Goal: Navigation & Orientation: Find specific page/section

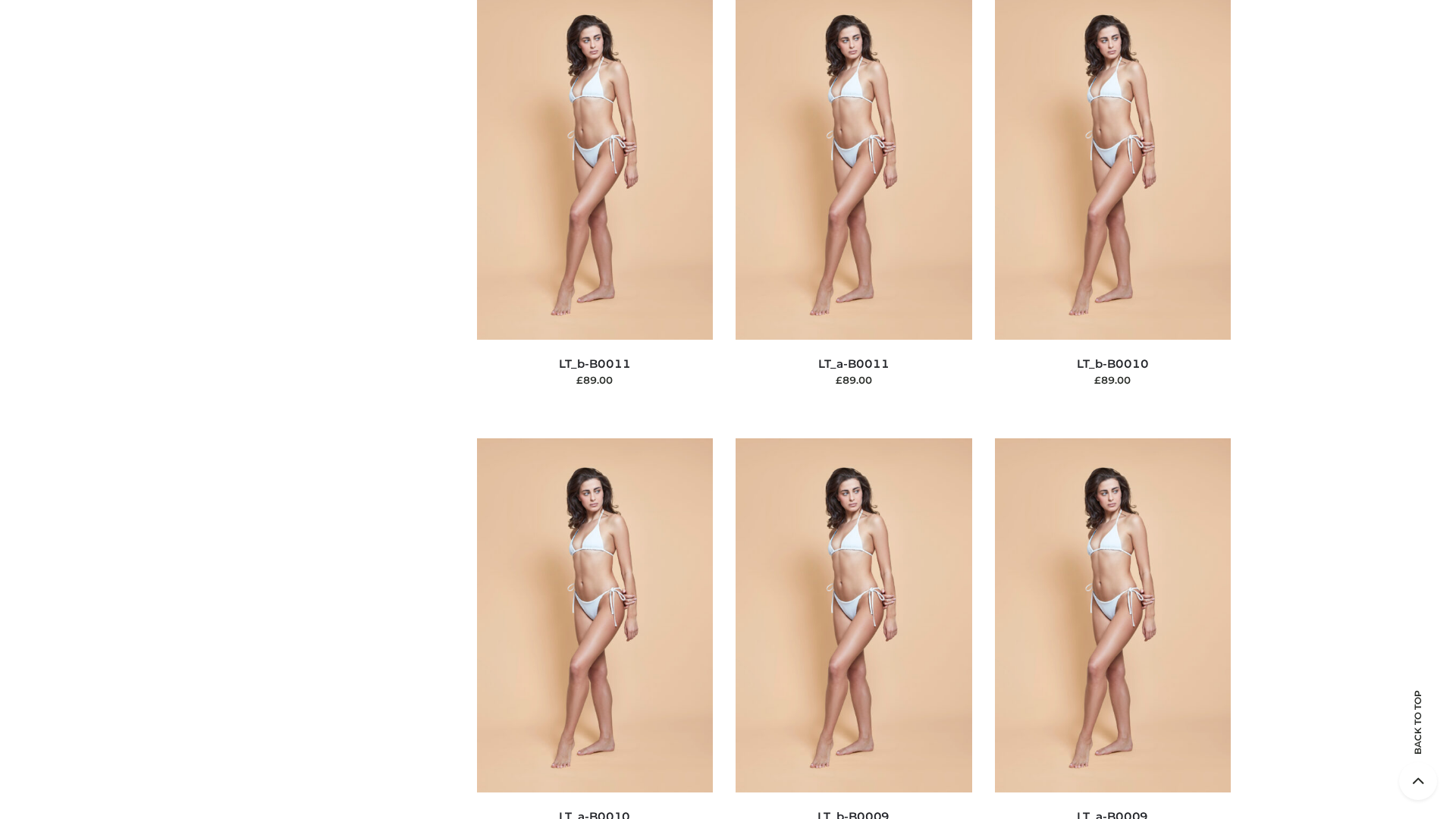
scroll to position [6811, 0]
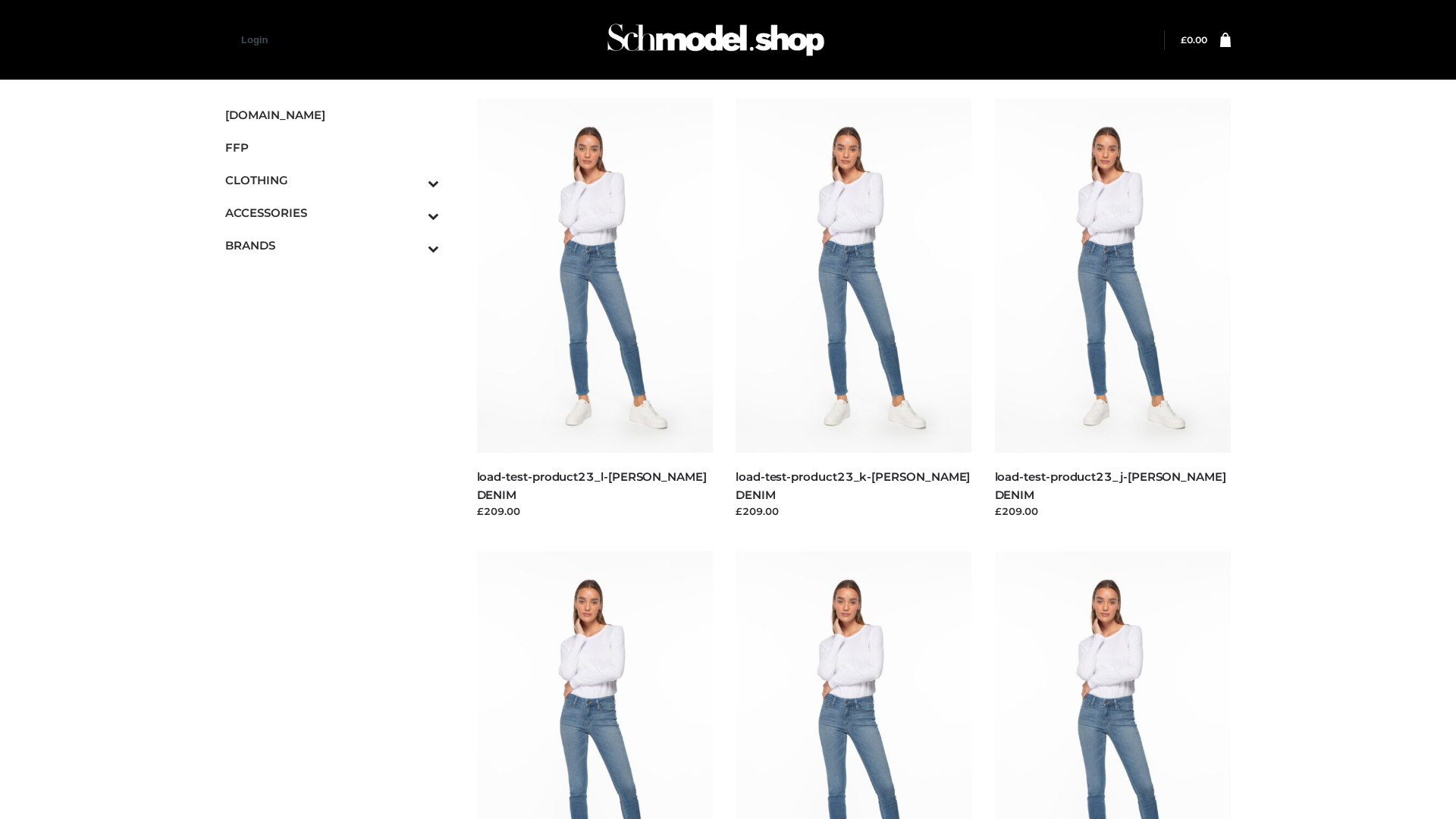
scroll to position [1331, 0]
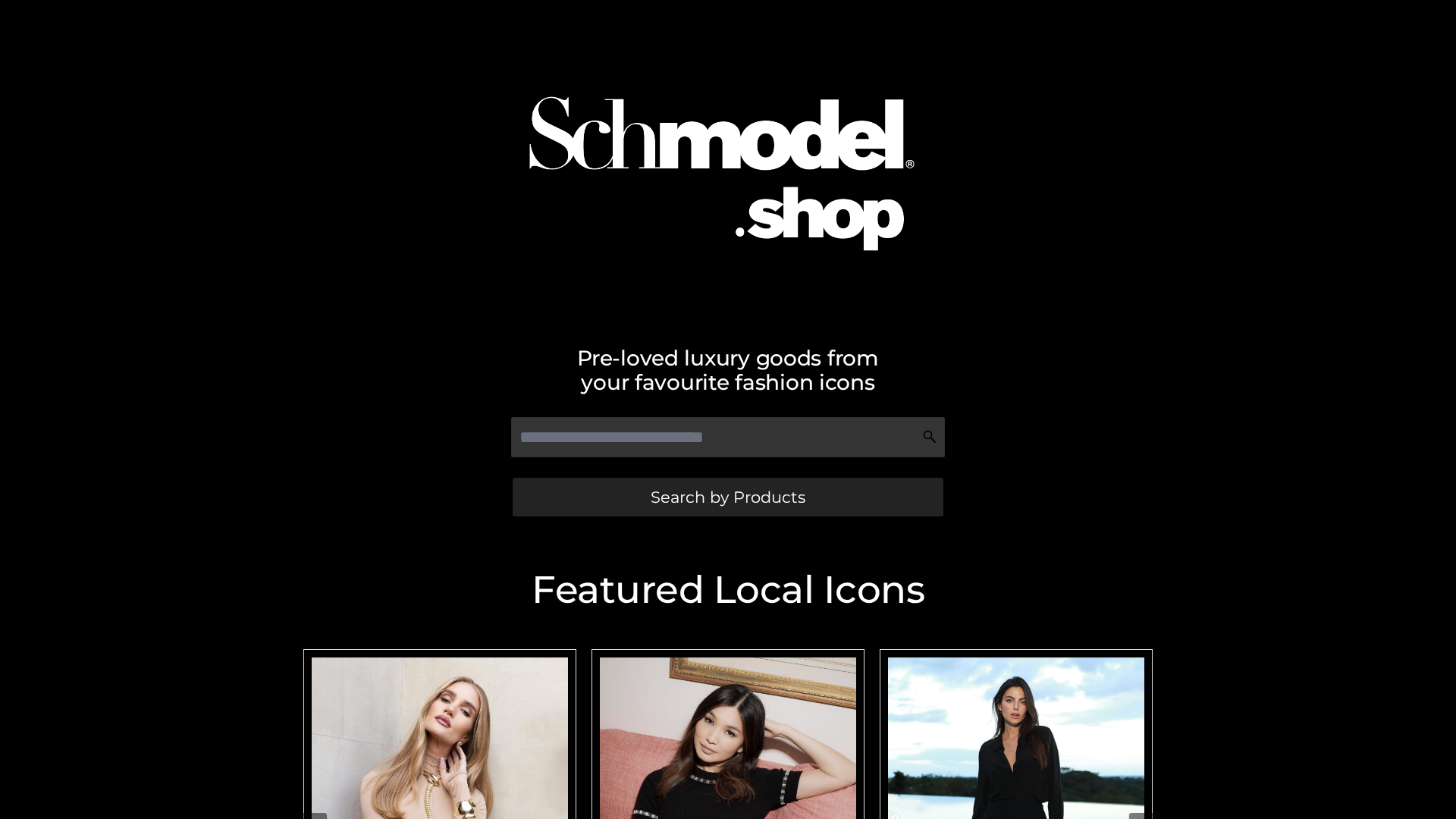
click at [728, 497] on span "Search by Products" at bounding box center [728, 497] width 155 height 16
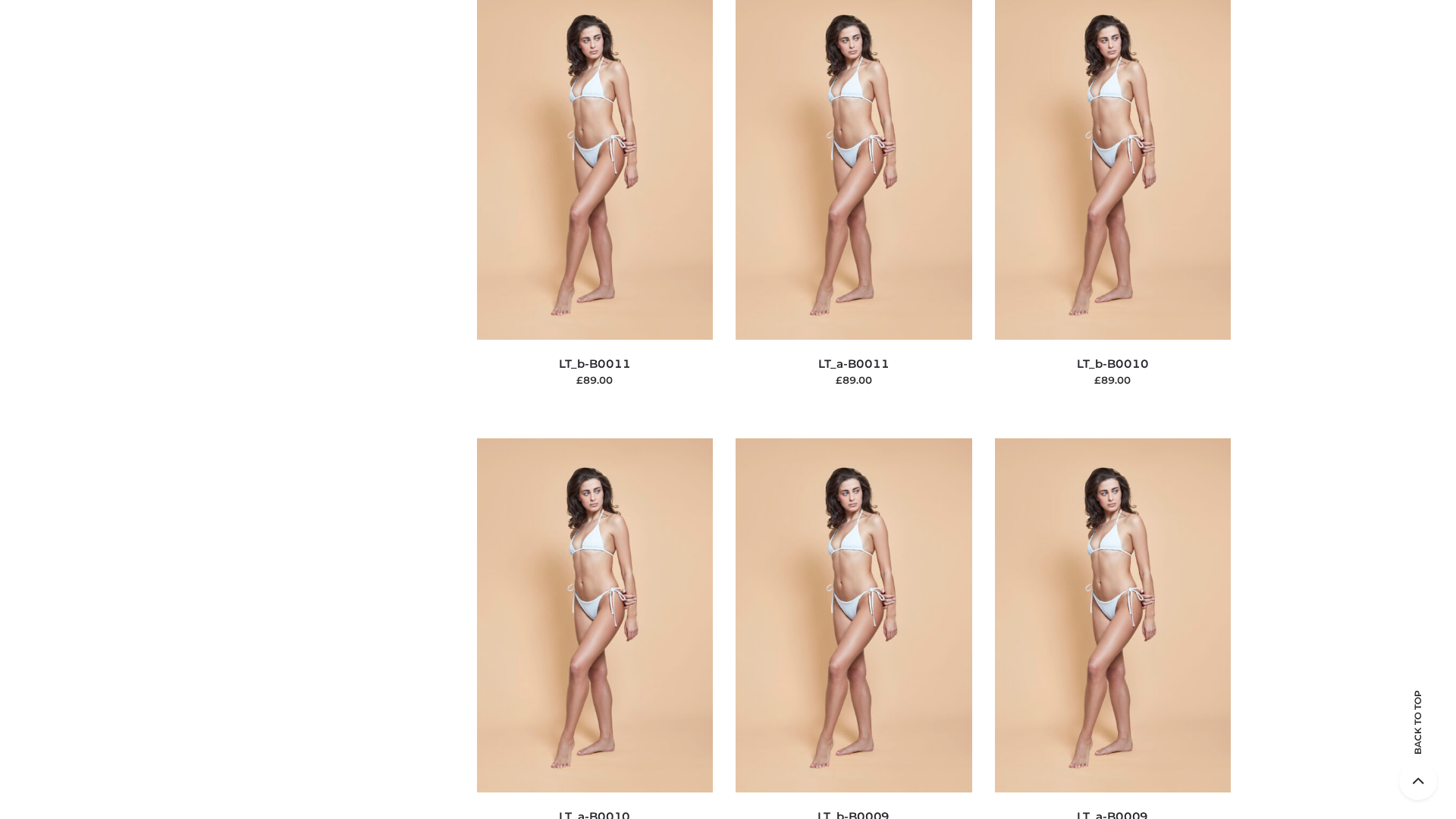
scroll to position [6811, 0]
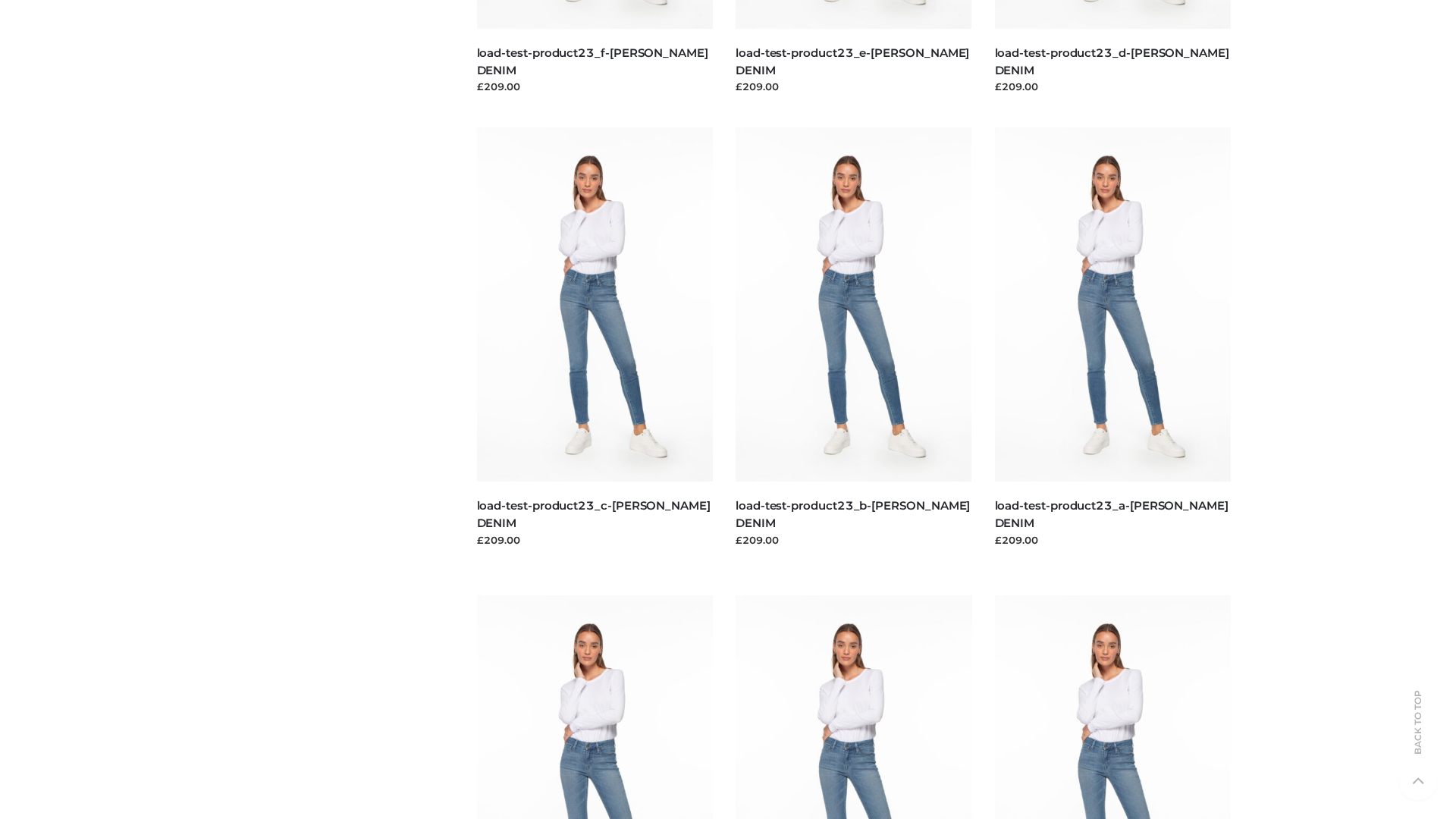
scroll to position [1331, 0]
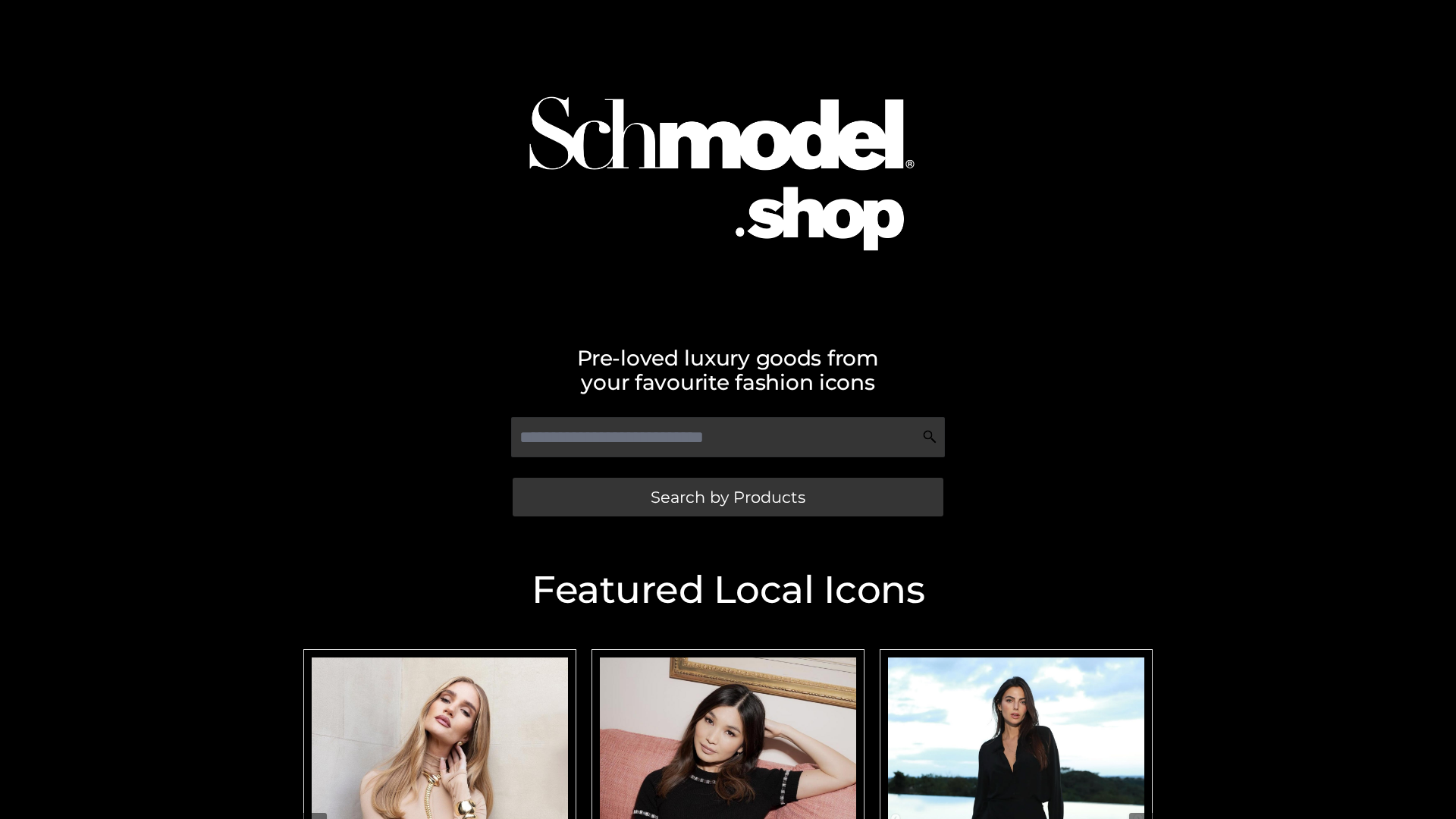
click at [728, 497] on span "Search by Products" at bounding box center [728, 497] width 155 height 16
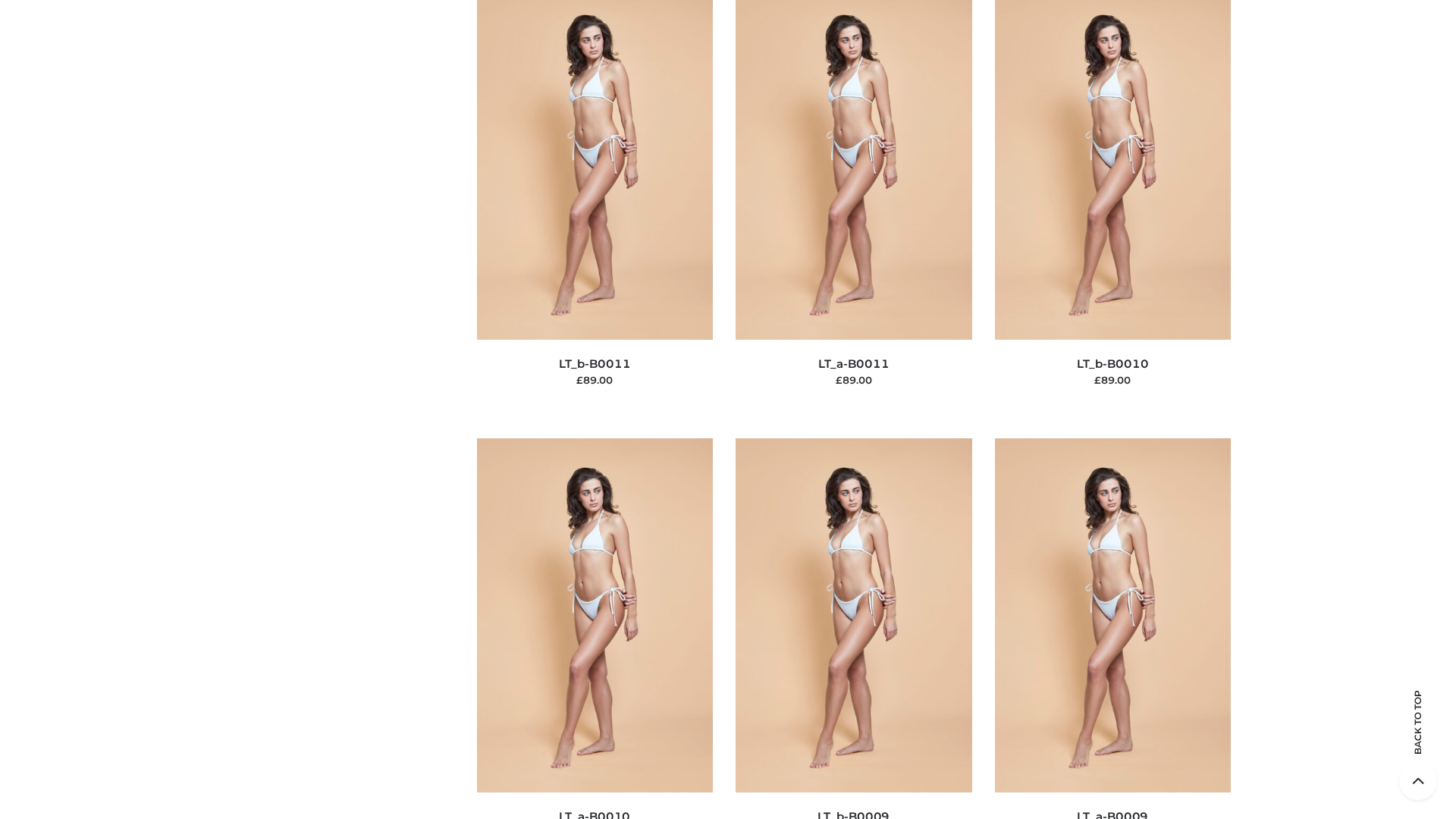
scroll to position [6811, 0]
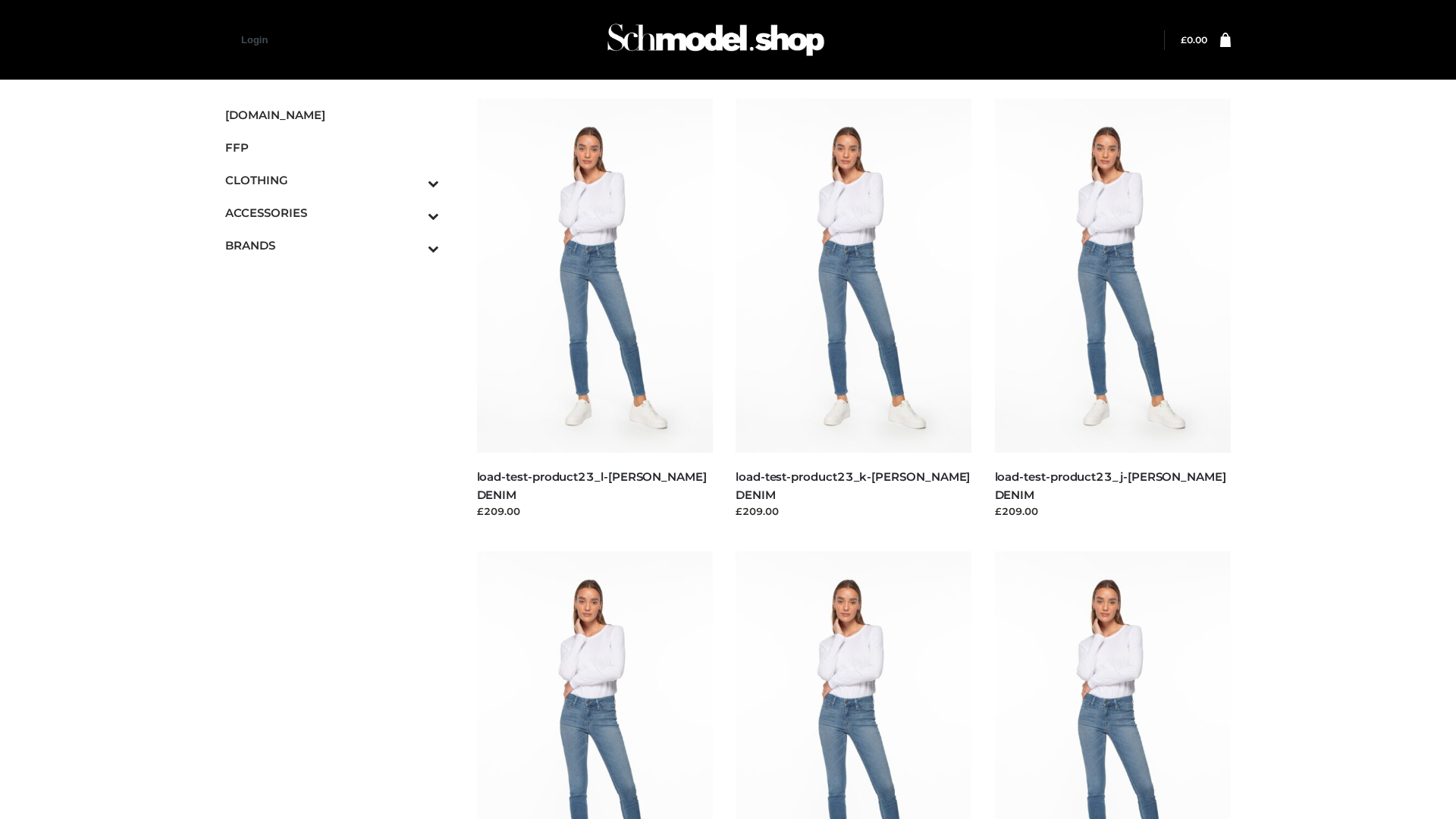
scroll to position [1331, 0]
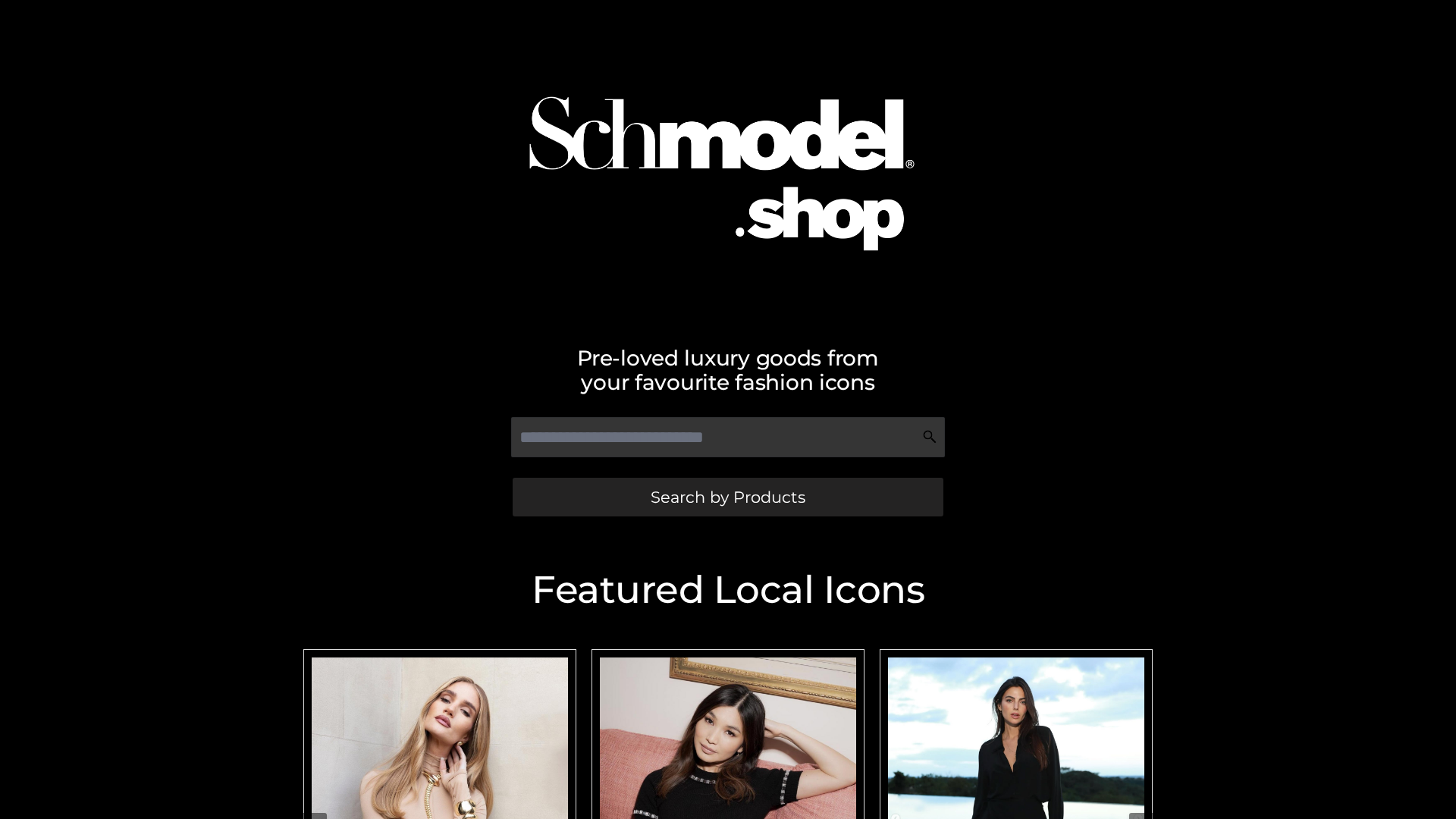
click at [728, 497] on span "Search by Products" at bounding box center [728, 497] width 155 height 16
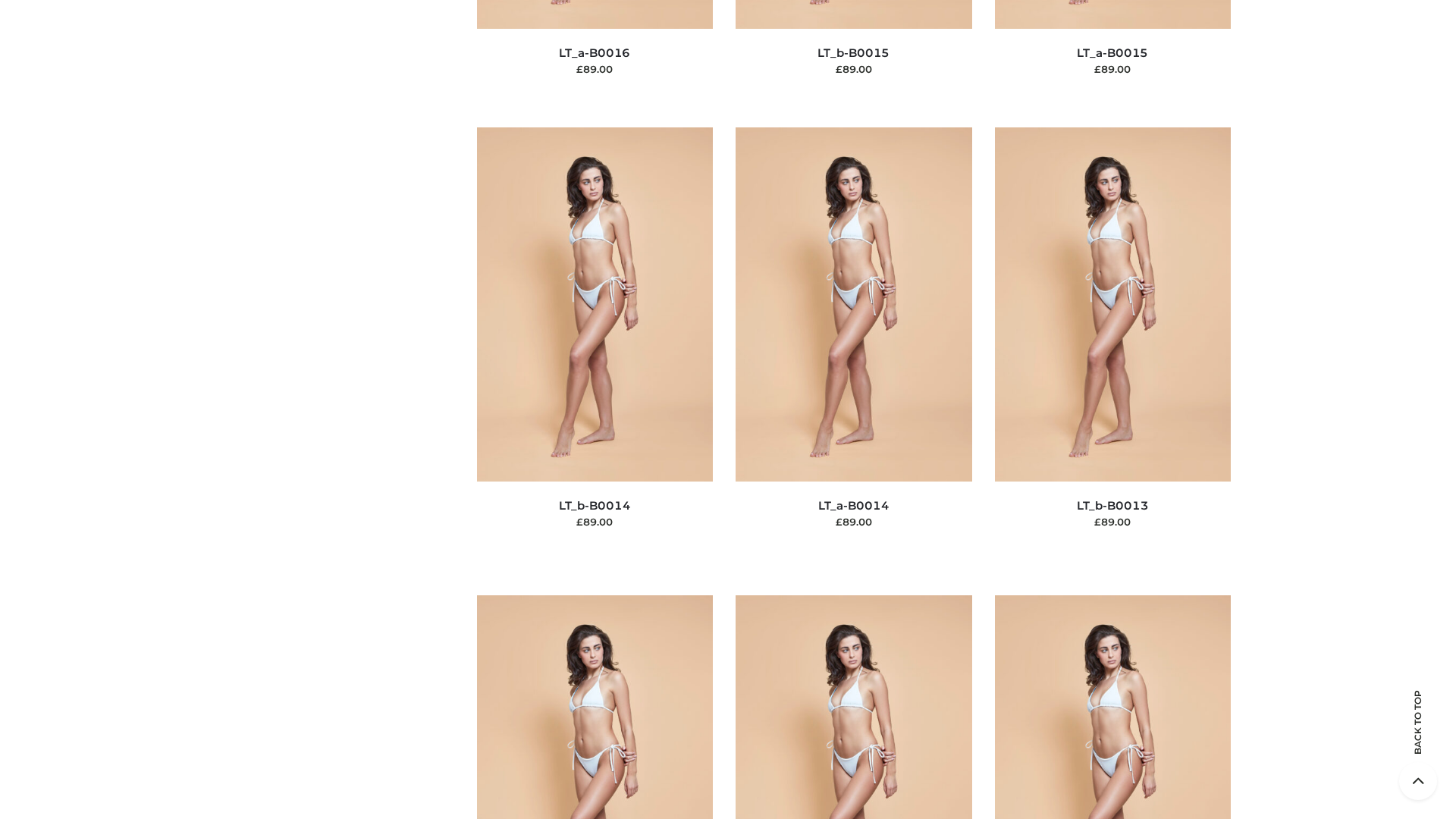
scroll to position [6811, 0]
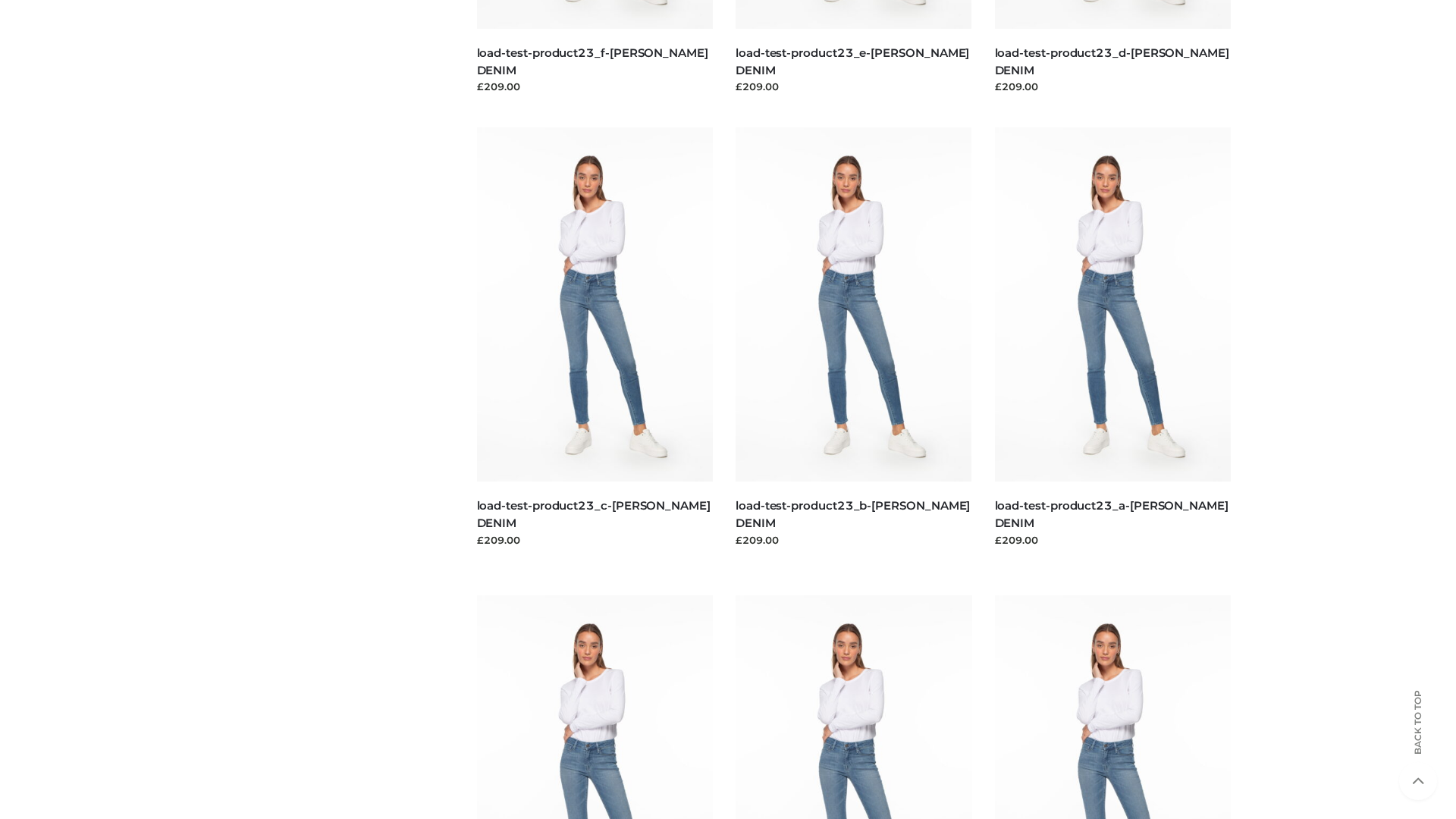
scroll to position [1331, 0]
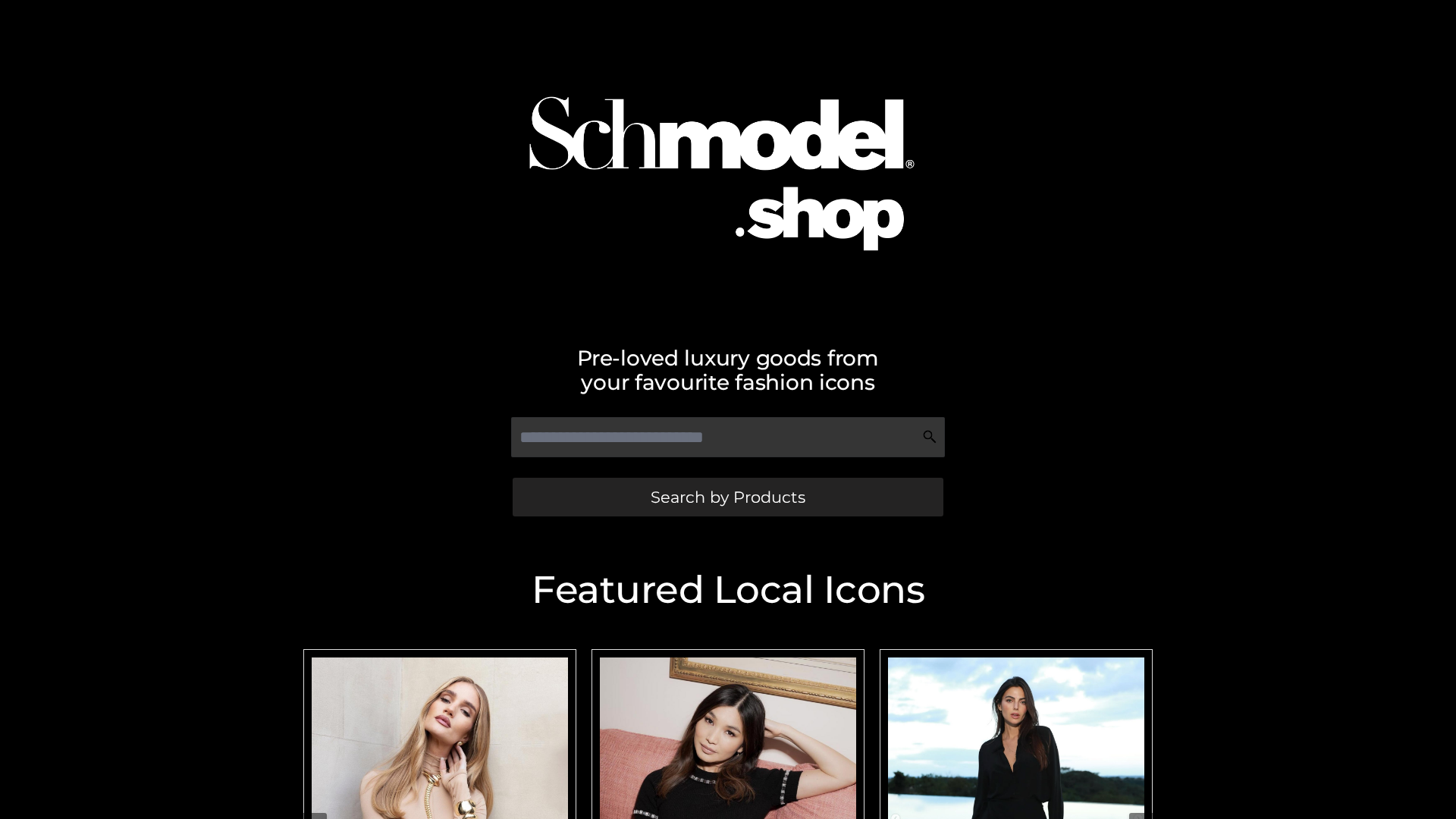
click at [728, 497] on span "Search by Products" at bounding box center [728, 497] width 155 height 16
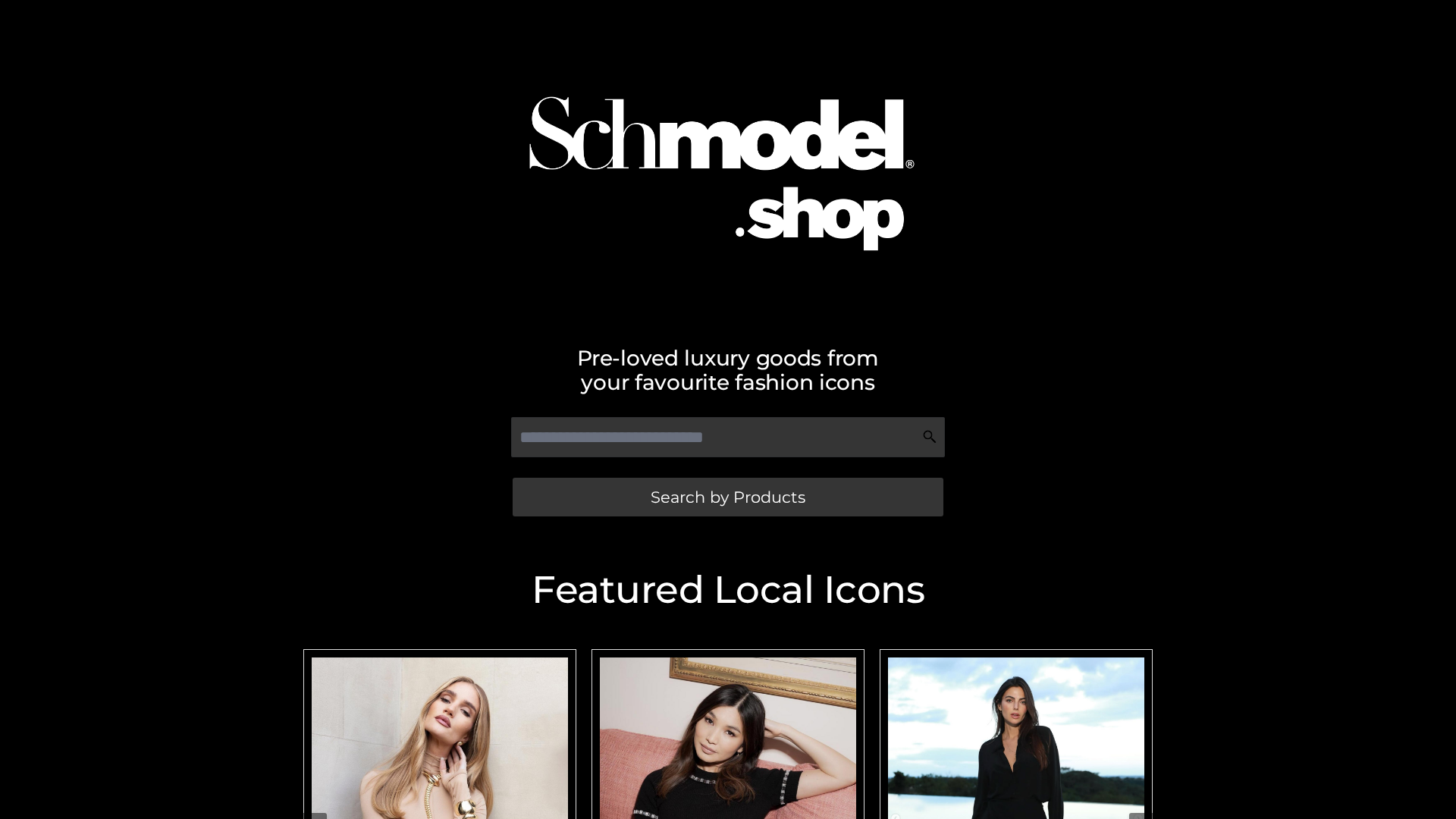
click at [728, 497] on span "Search by Products" at bounding box center [728, 497] width 155 height 16
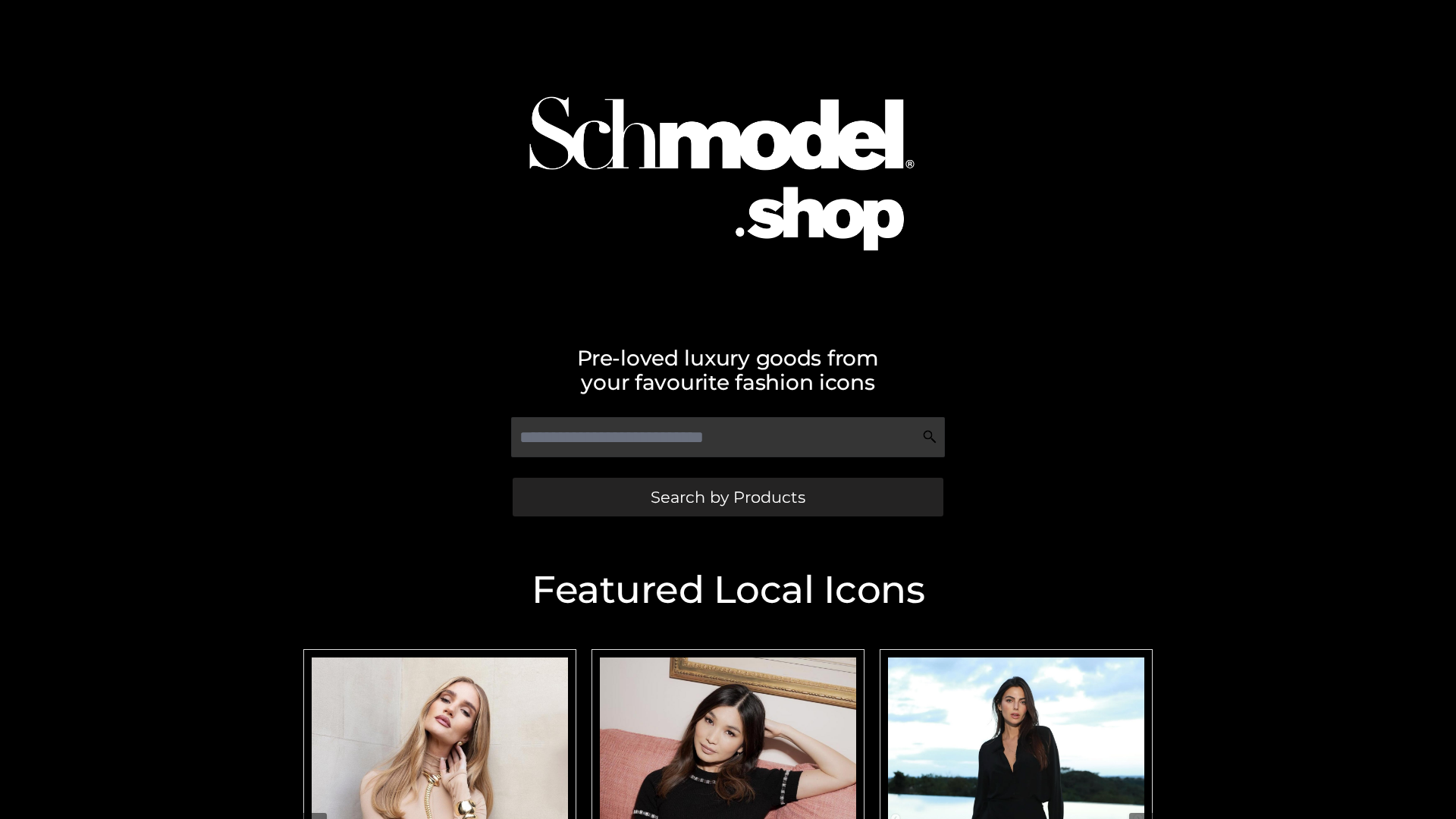
click at [728, 497] on span "Search by Products" at bounding box center [728, 497] width 155 height 16
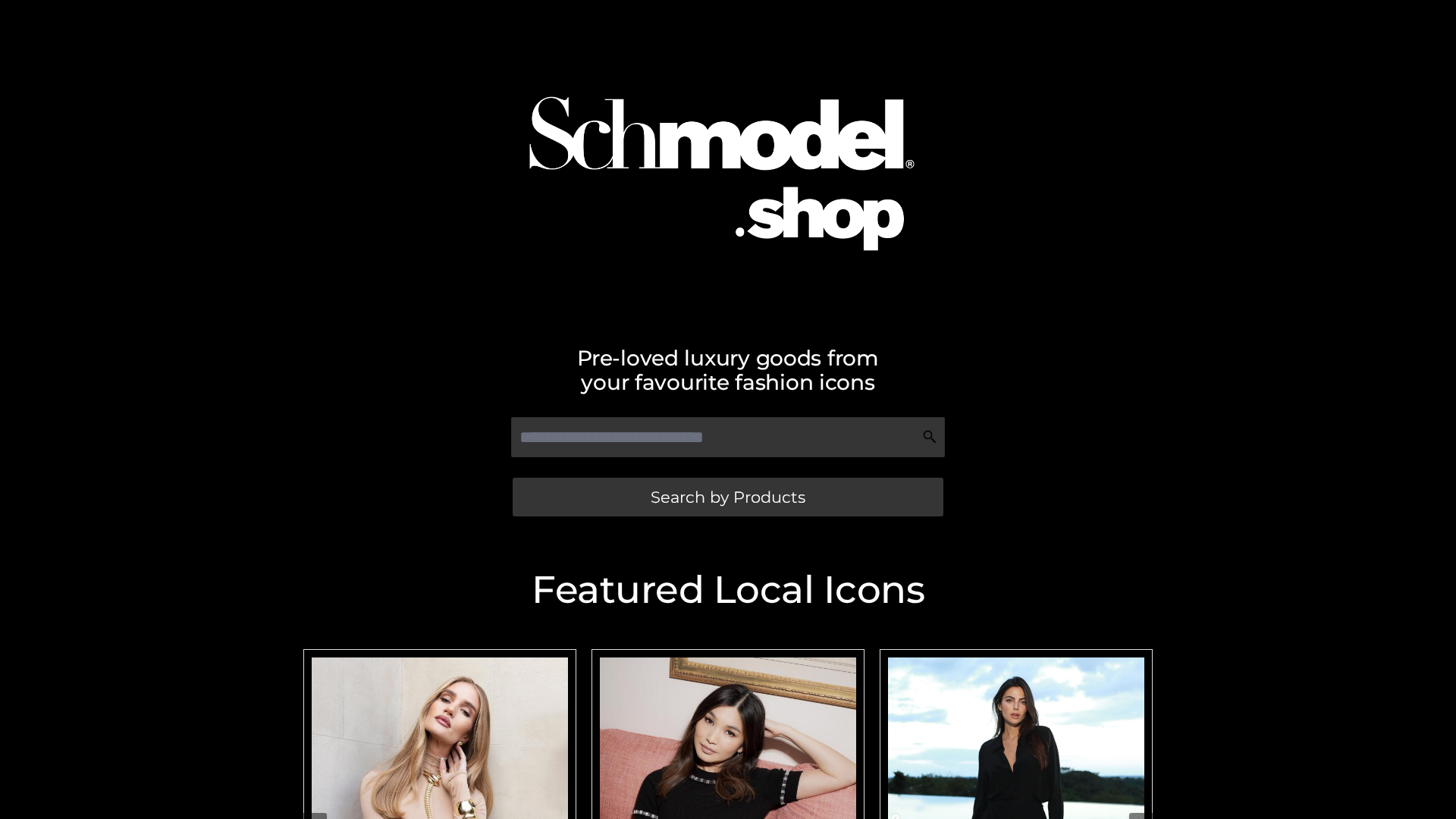
click at [728, 497] on span "Search by Products" at bounding box center [728, 497] width 155 height 16
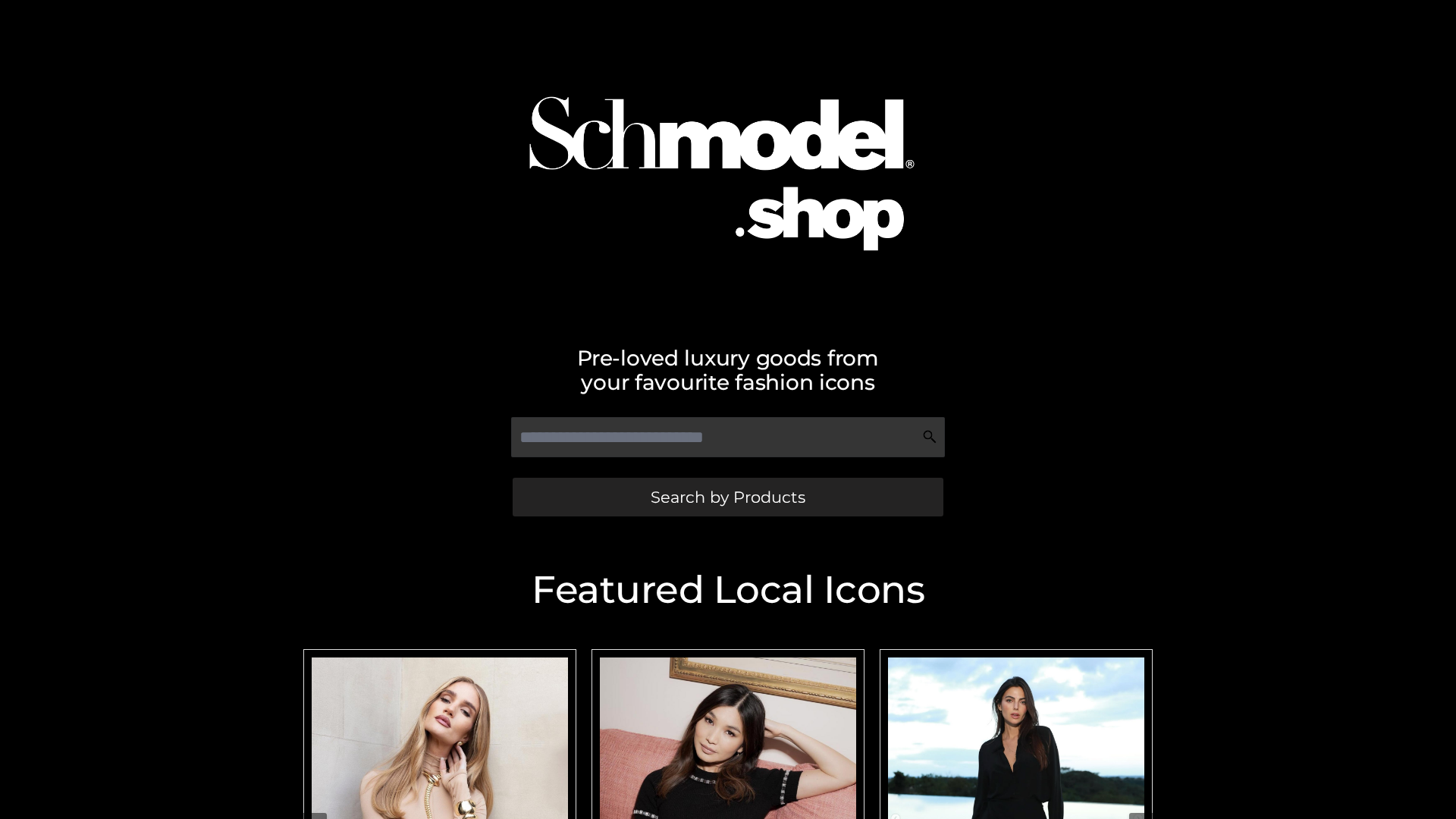
click at [728, 497] on span "Search by Products" at bounding box center [728, 497] width 155 height 16
